Goal: Navigation & Orientation: Find specific page/section

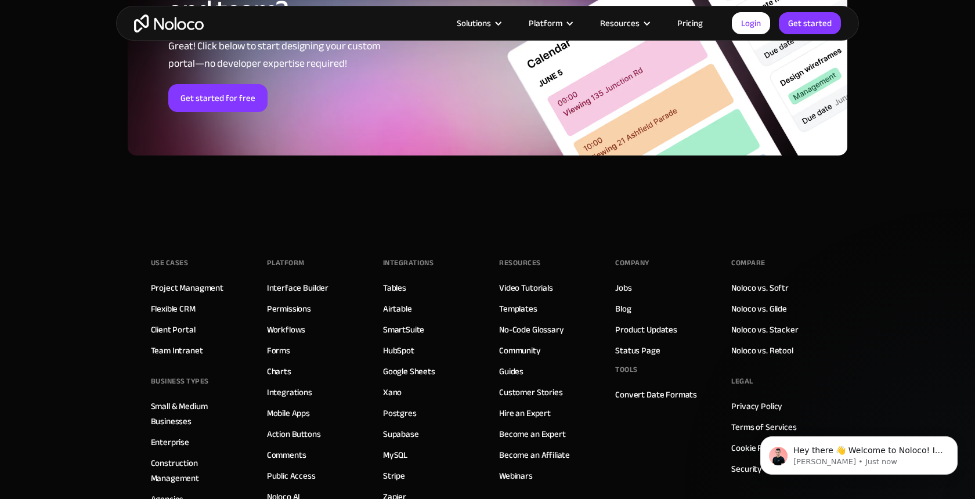
scroll to position [6288, 0]
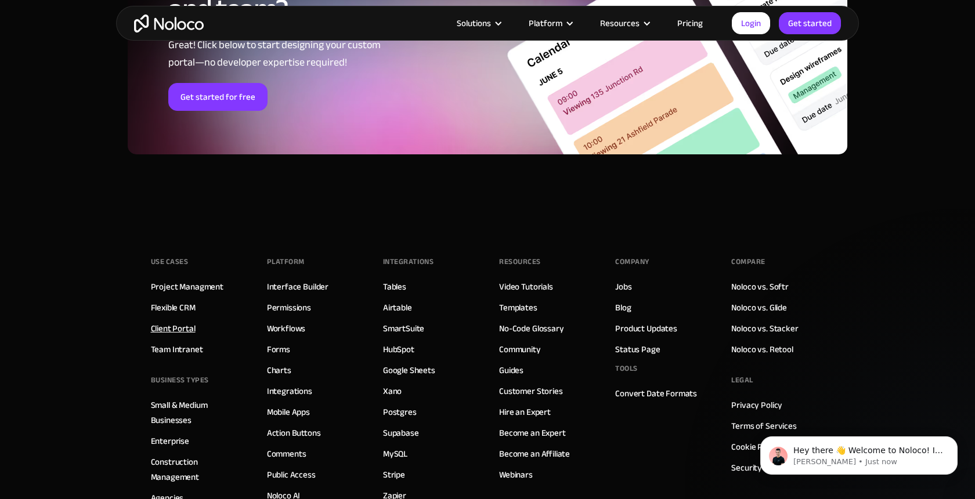
click at [164, 326] on link "Client Portal" at bounding box center [173, 328] width 45 height 15
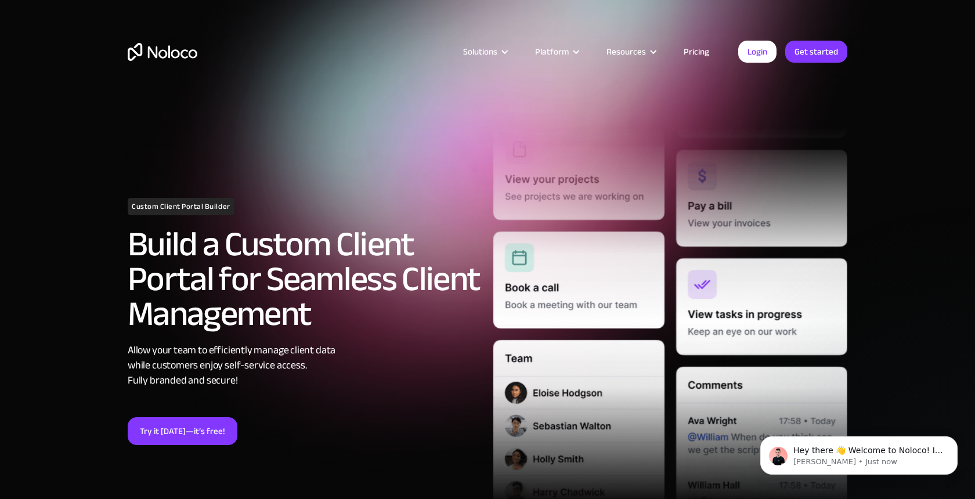
click at [702, 48] on link "Pricing" at bounding box center [696, 51] width 55 height 15
